Goal: Task Accomplishment & Management: Use online tool/utility

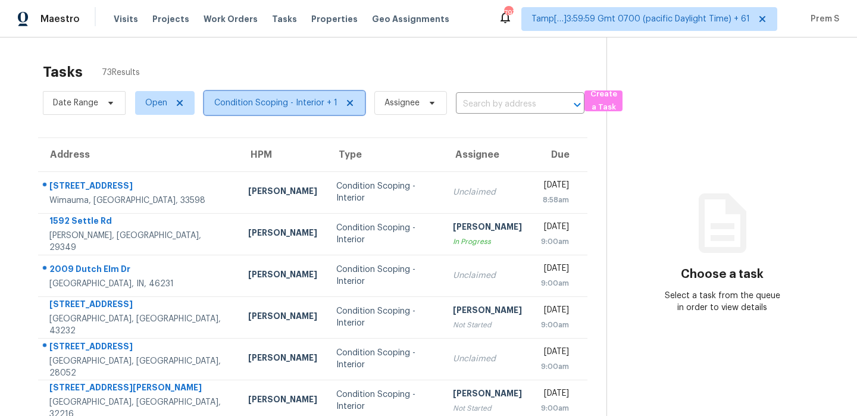
click at [259, 104] on span "Condition Scoping - Interior + 1" at bounding box center [275, 103] width 123 height 12
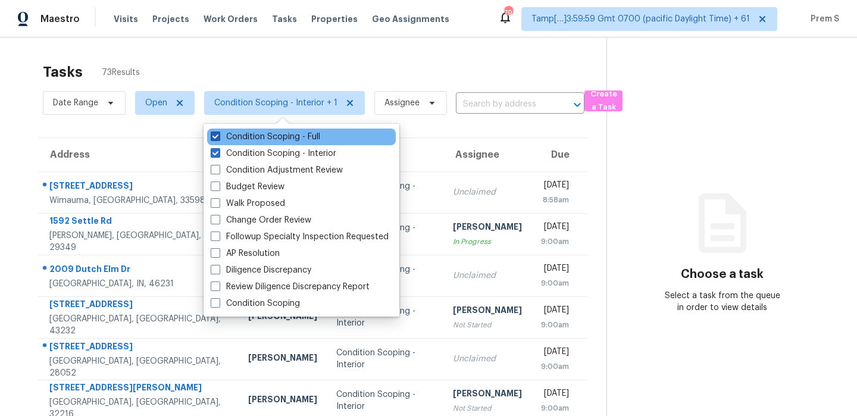
click at [254, 136] on label "Condition Scoping - Full" at bounding box center [266, 137] width 110 height 12
click at [218, 136] on input "Condition Scoping - Full" at bounding box center [215, 135] width 8 height 8
click at [324, 140] on div "Condition Scoping - Full" at bounding box center [301, 137] width 189 height 17
click at [320, 139] on label "Condition Scoping - Full" at bounding box center [266, 137] width 110 height 12
click at [218, 139] on input "Condition Scoping - Full" at bounding box center [215, 135] width 8 height 8
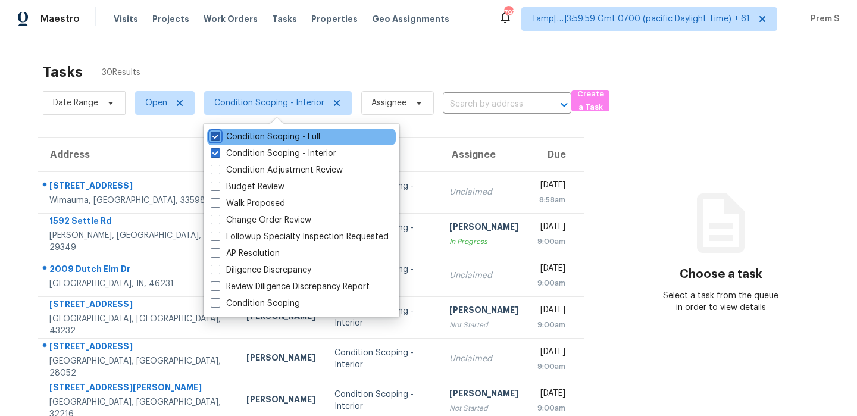
checkbox input "true"
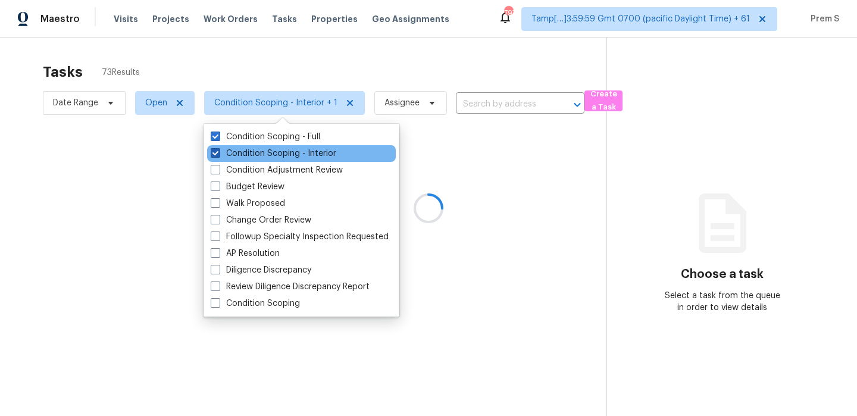
click at [306, 152] on label "Condition Scoping - Interior" at bounding box center [274, 154] width 126 height 12
click at [218, 152] on input "Condition Scoping - Interior" at bounding box center [215, 152] width 8 height 8
checkbox input "false"
